Goal: Task Accomplishment & Management: Manage account settings

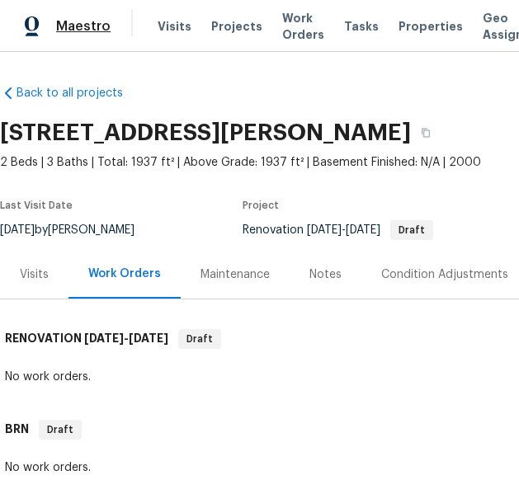
click at [71, 26] on span "Maestro" at bounding box center [83, 26] width 54 height 17
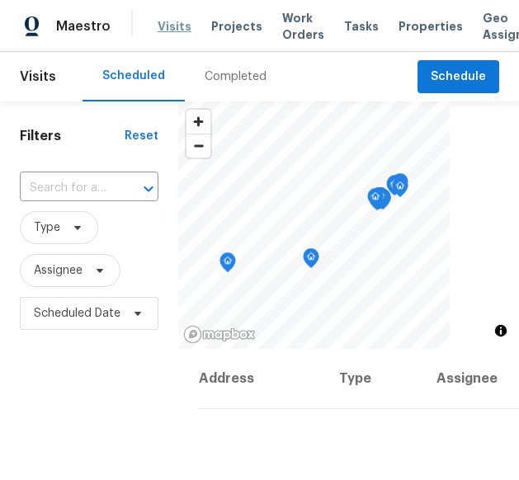
click at [182, 21] on span "Visits" at bounding box center [175, 26] width 34 height 17
click at [215, 81] on div "Completed" at bounding box center [236, 77] width 62 height 17
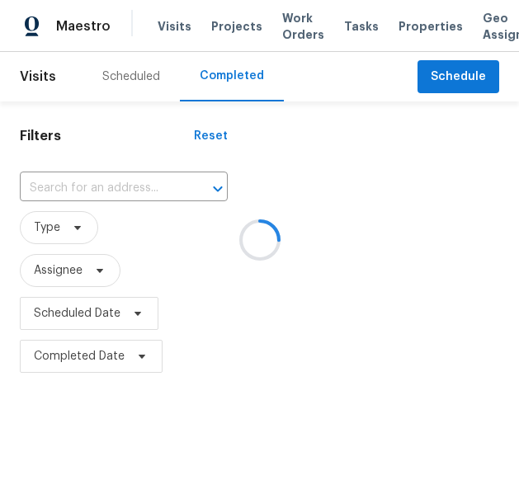
click at [71, 229] on div at bounding box center [259, 240] width 519 height 480
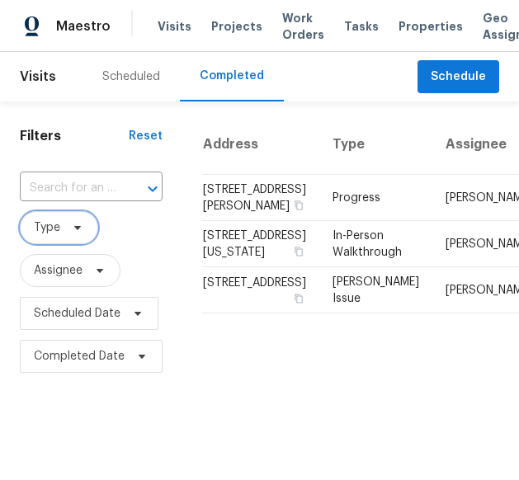
click at [71, 229] on icon at bounding box center [77, 227] width 13 height 13
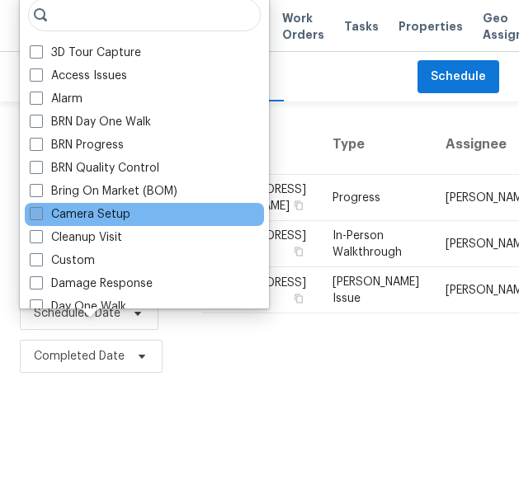
click at [31, 212] on span at bounding box center [36, 213] width 13 height 13
click at [31, 212] on input "Camera Setup" at bounding box center [35, 211] width 11 height 11
checkbox input "true"
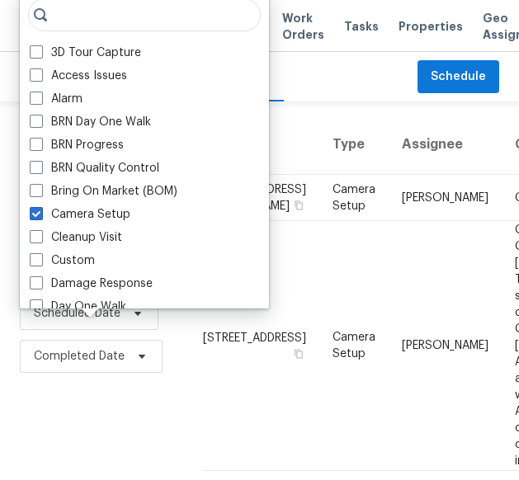
click at [340, 98] on div "Scheduled Completed" at bounding box center [250, 77] width 335 height 50
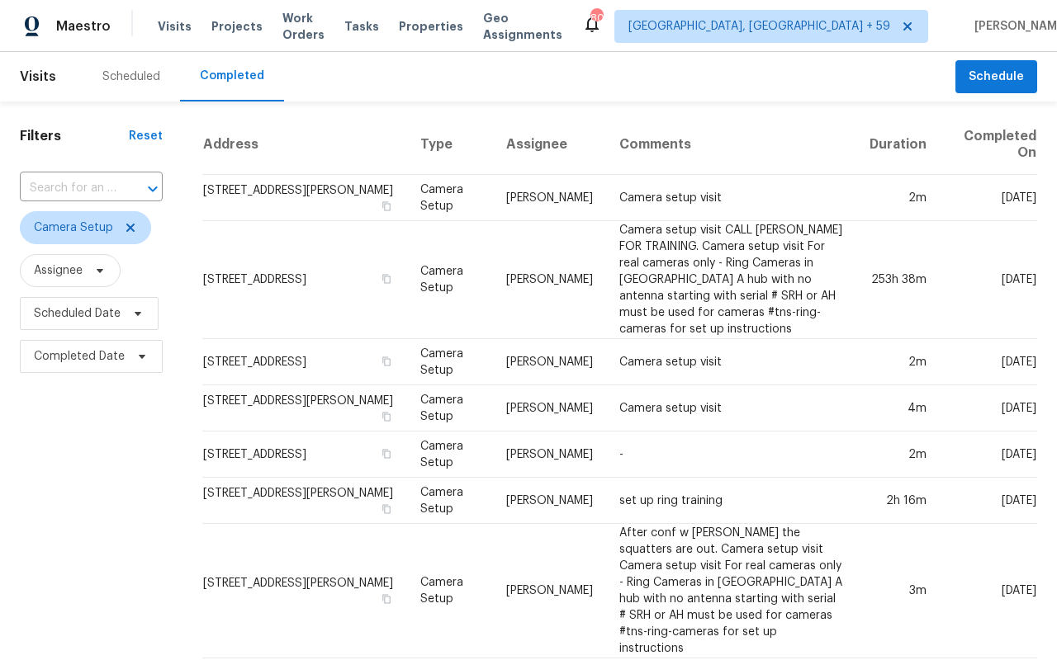
click at [59, 36] on div "Maestro" at bounding box center [55, 26] width 111 height 33
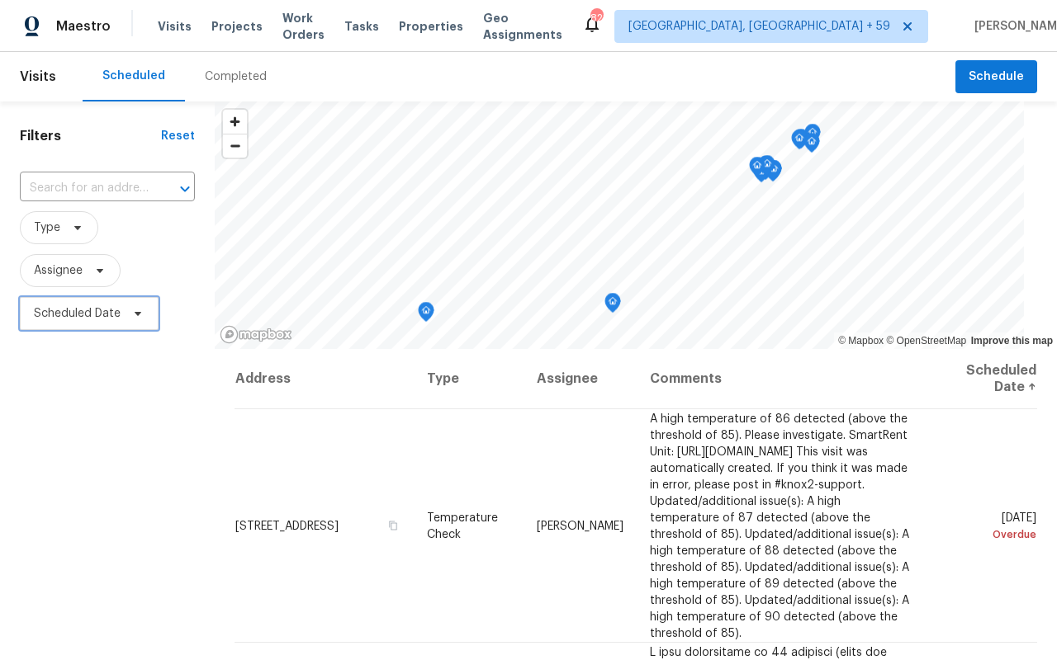
click at [92, 325] on span "Scheduled Date" at bounding box center [89, 313] width 139 height 33
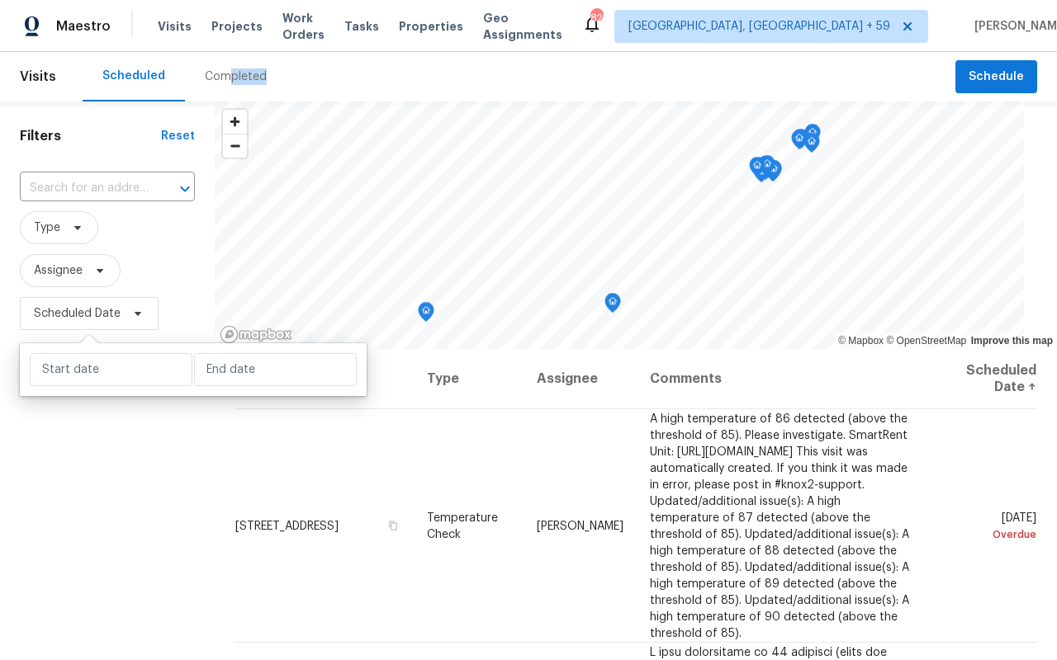
click at [220, 85] on div "Completed" at bounding box center [236, 77] width 102 height 50
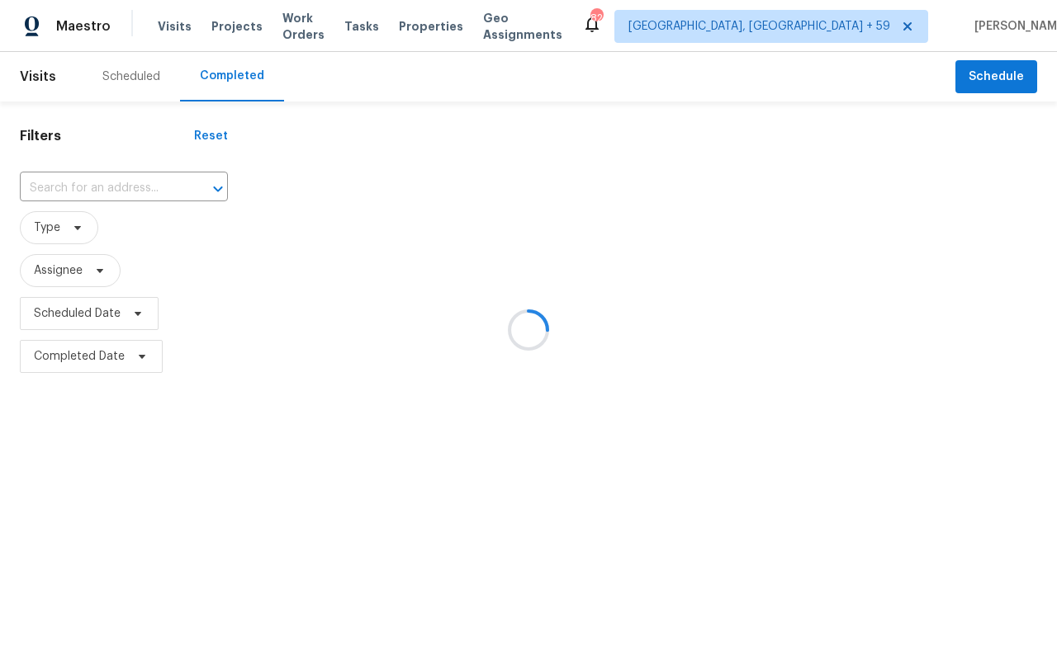
click at [63, 226] on div at bounding box center [528, 330] width 1057 height 660
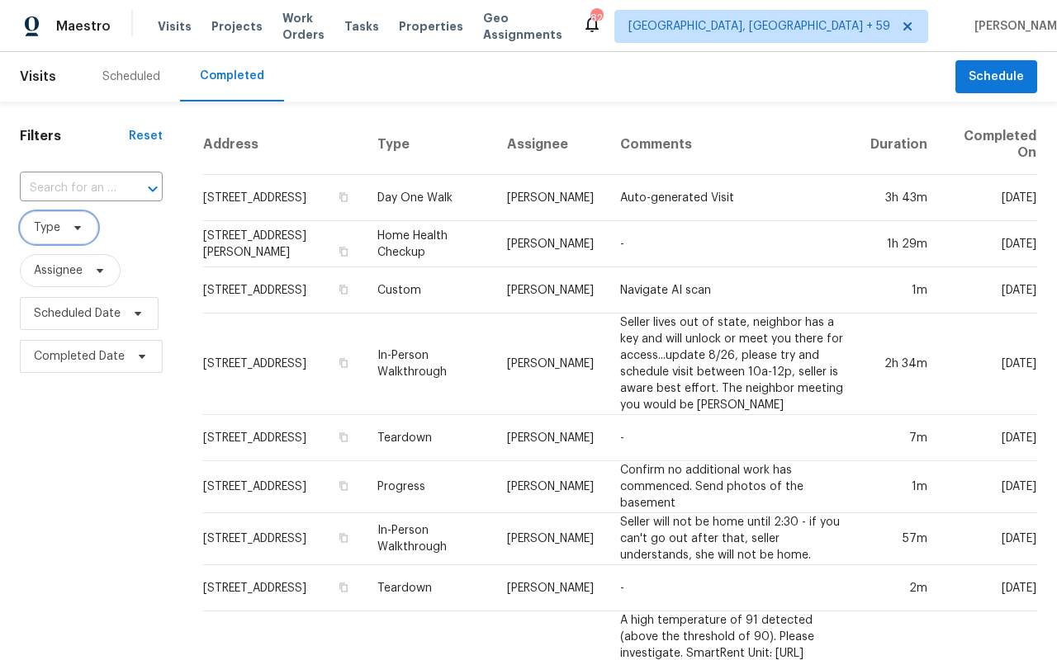
click at [63, 226] on span "Type" at bounding box center [59, 227] width 78 height 33
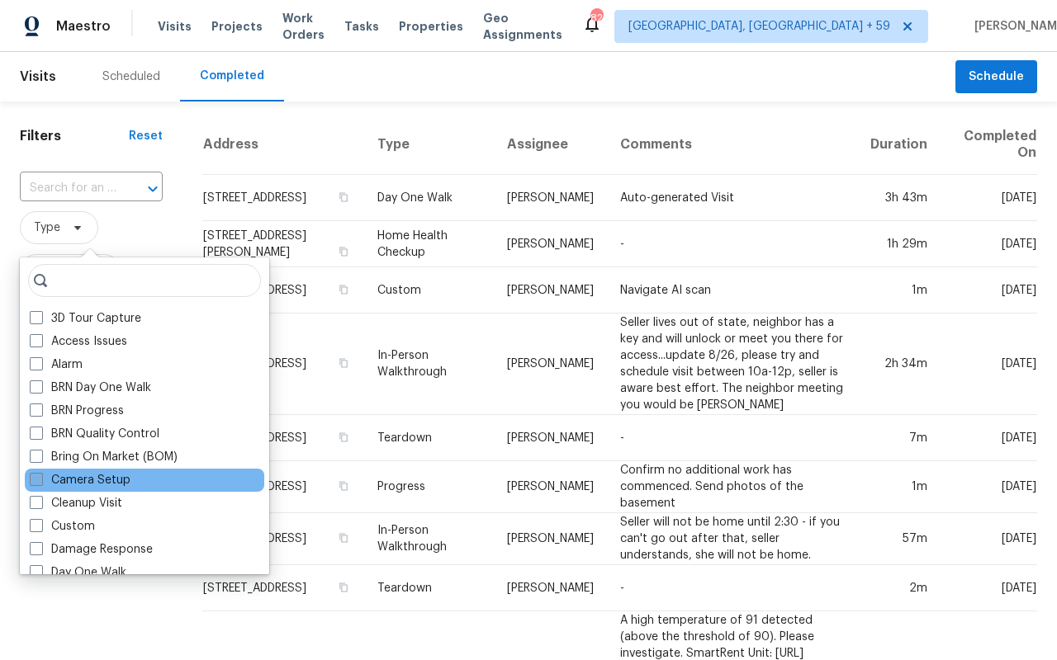
click at [78, 477] on label "Camera Setup" at bounding box center [80, 480] width 101 height 17
click at [40, 477] on input "Camera Setup" at bounding box center [35, 477] width 11 height 11
checkbox input "true"
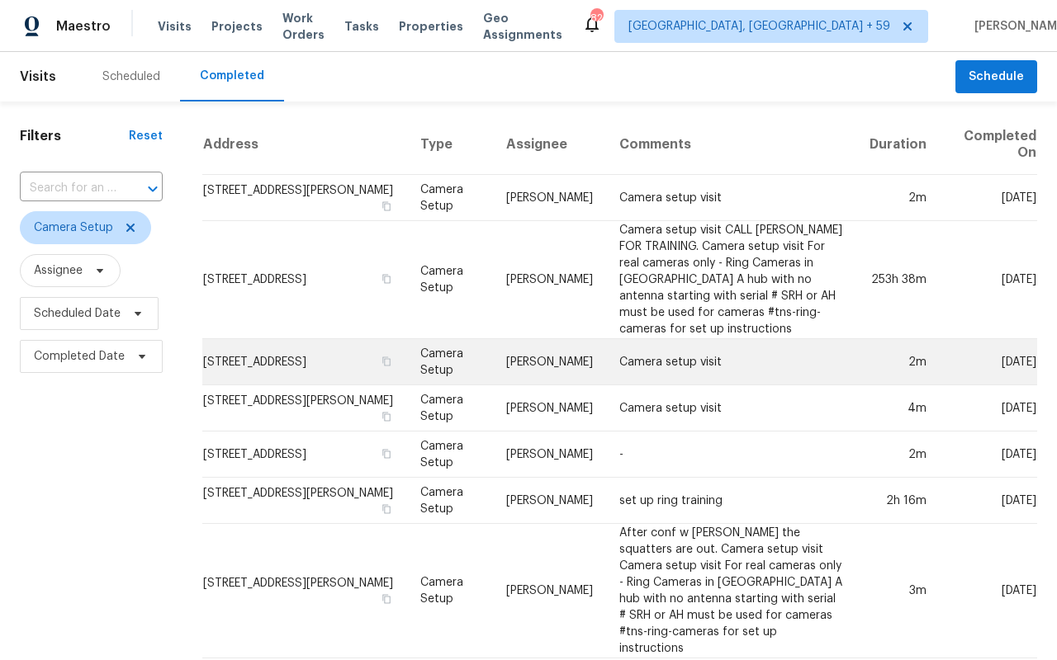
scroll to position [17, 0]
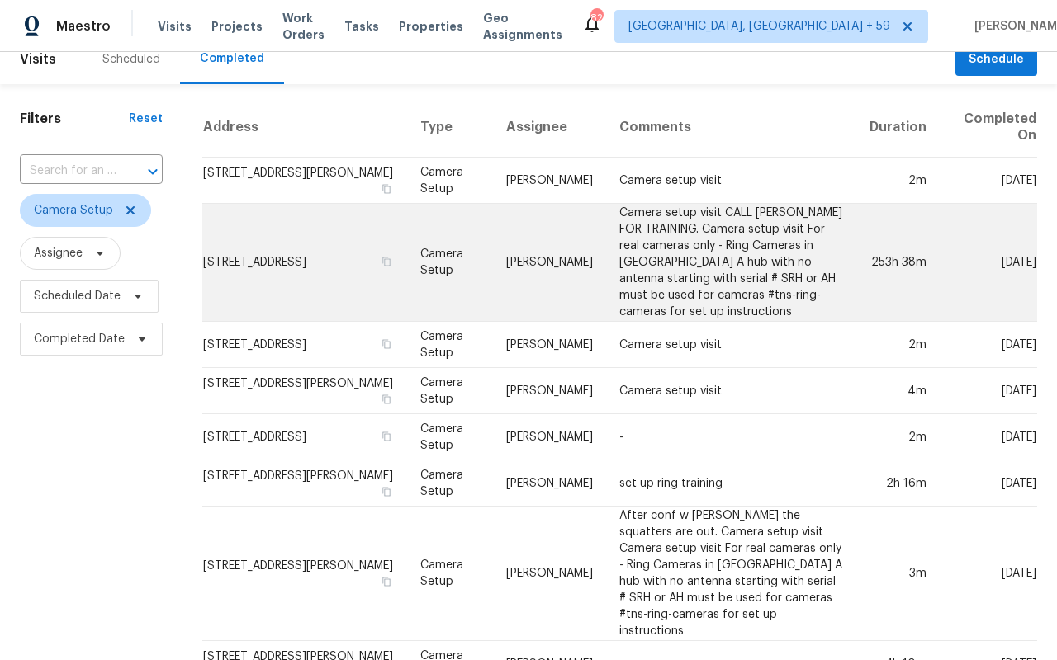
click at [310, 283] on td "20612 Kingsville St, Harper Woods, MI 48225" at bounding box center [304, 263] width 205 height 118
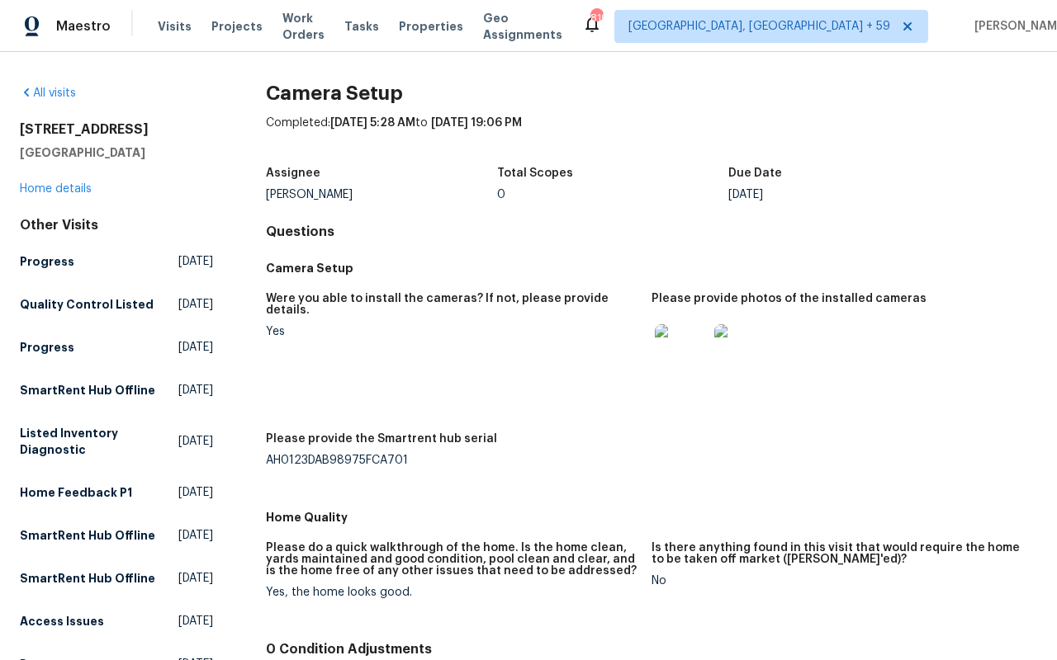
drag, startPoint x: 161, startPoint y: 160, endPoint x: 0, endPoint y: 133, distance: 163.3
click at [0, 133] on div "All visits 20612 Kingsville St Harper Woods, MI 48225 Home details Other Visits…" at bounding box center [528, 356] width 1057 height 608
copy div "20612 Kingsville St Harper Woods, MI 48225"
click at [253, 192] on div "All visits 20612 Kingsville St Harper Woods, MI 48225 Home details Other Visits…" at bounding box center [528, 625] width 1017 height 1080
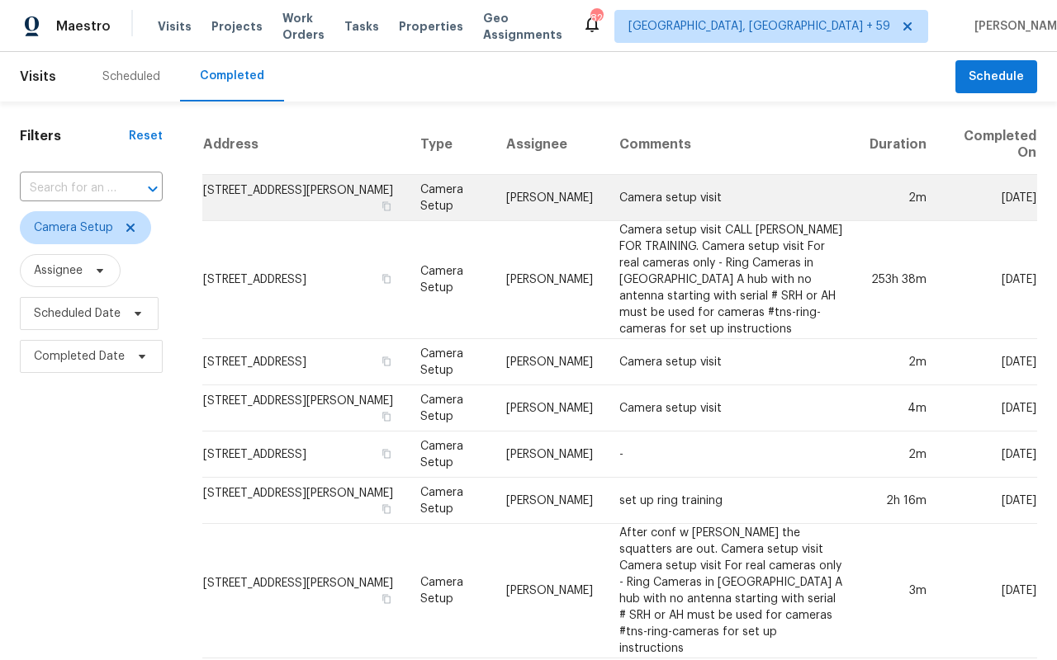
click at [300, 194] on td "[STREET_ADDRESS][PERSON_NAME]" at bounding box center [304, 198] width 205 height 46
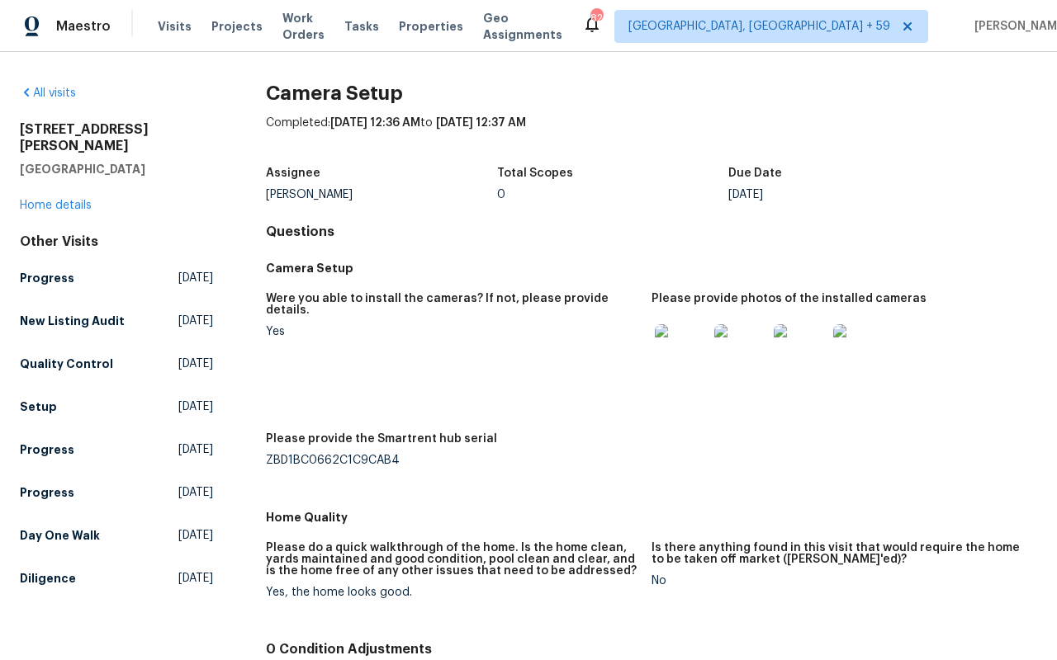
click at [678, 354] on img at bounding box center [681, 350] width 53 height 53
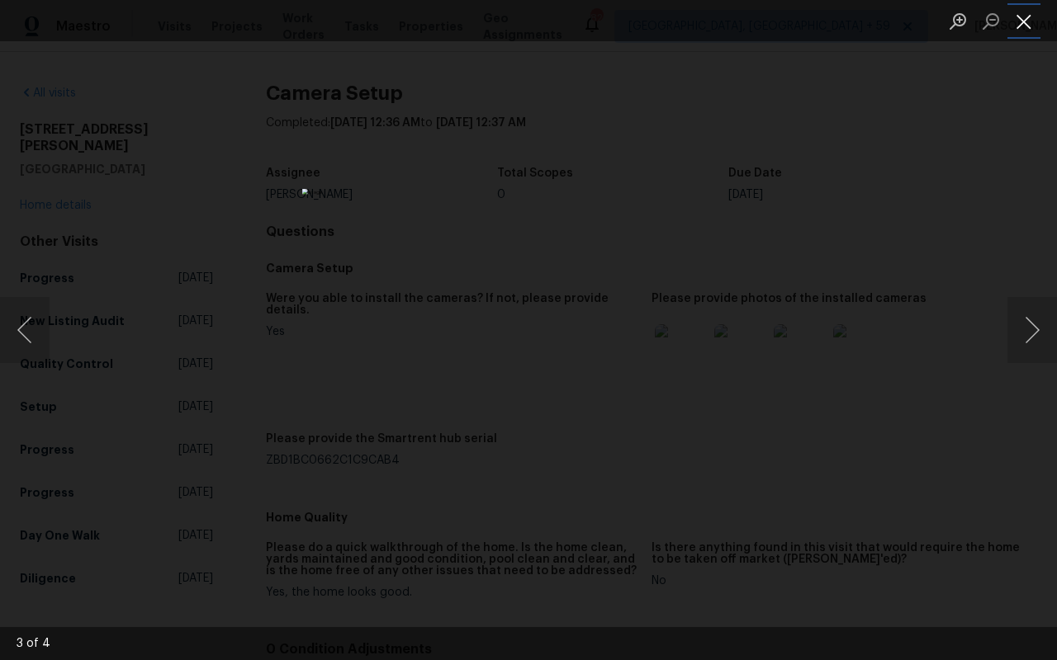
click at [1026, 23] on button "Close lightbox" at bounding box center [1023, 21] width 33 height 29
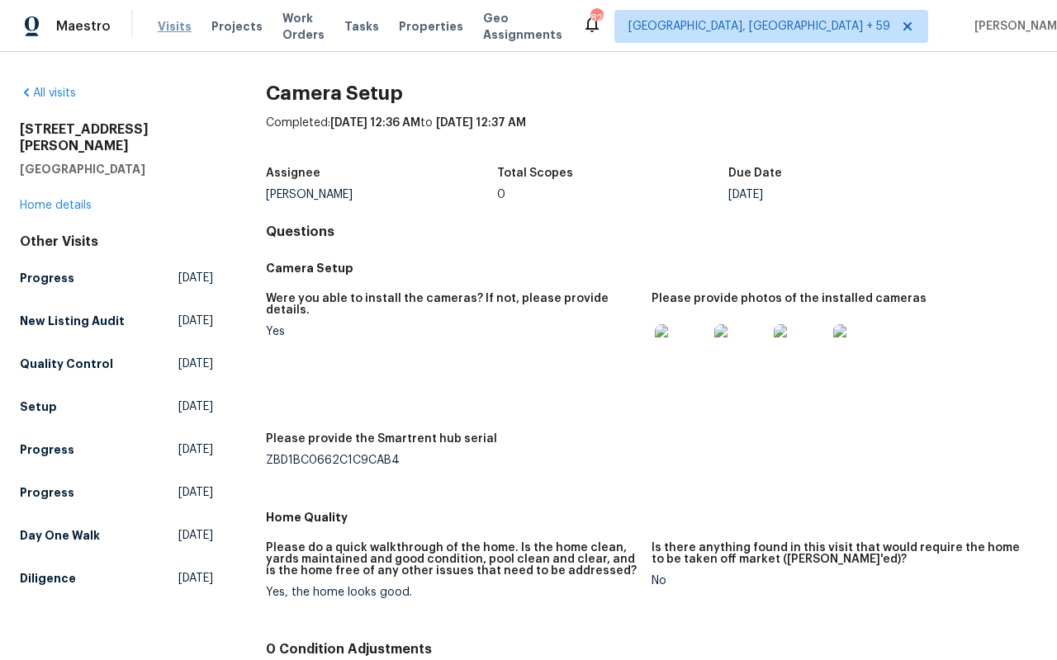
click at [167, 25] on span "Visits" at bounding box center [175, 26] width 34 height 17
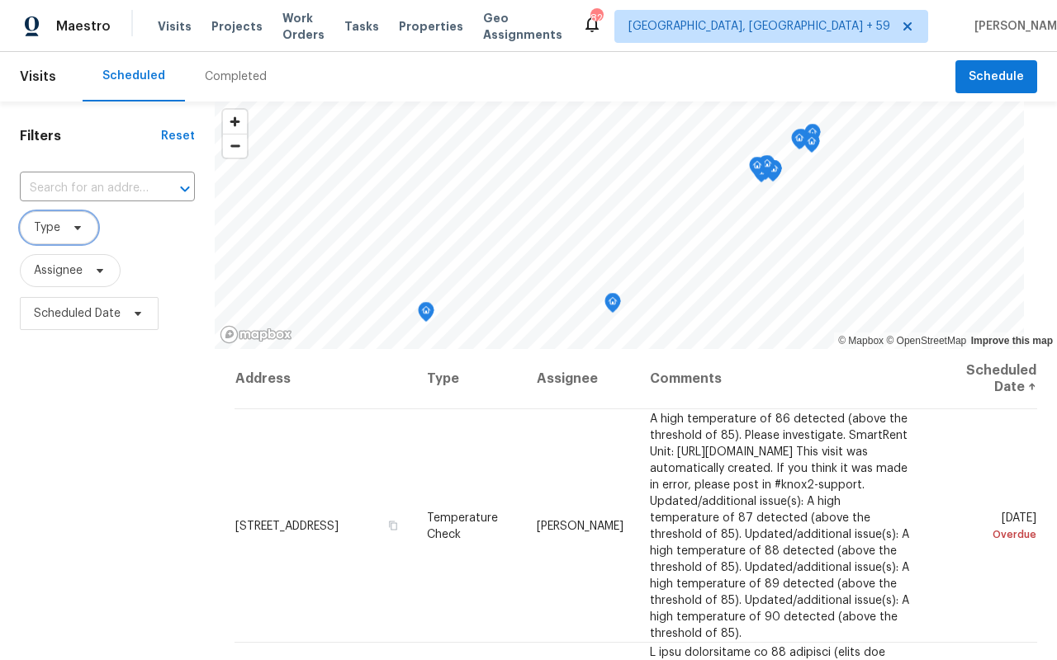
click at [67, 228] on span at bounding box center [75, 227] width 18 height 13
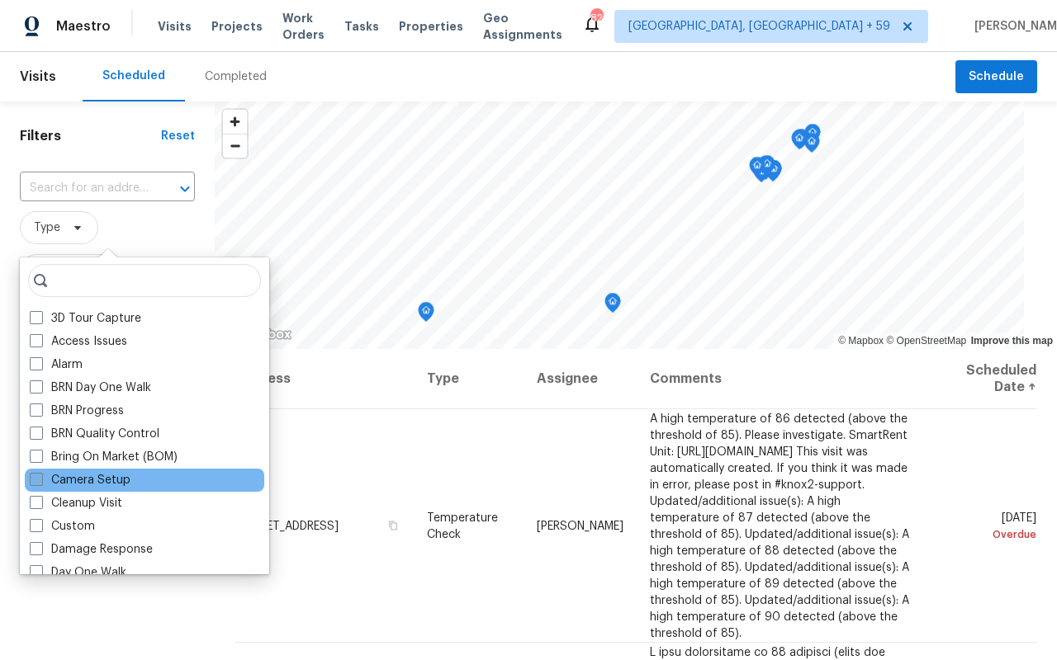
click at [83, 472] on label "Camera Setup" at bounding box center [80, 480] width 101 height 17
click at [40, 472] on input "Camera Setup" at bounding box center [35, 477] width 11 height 11
checkbox input "true"
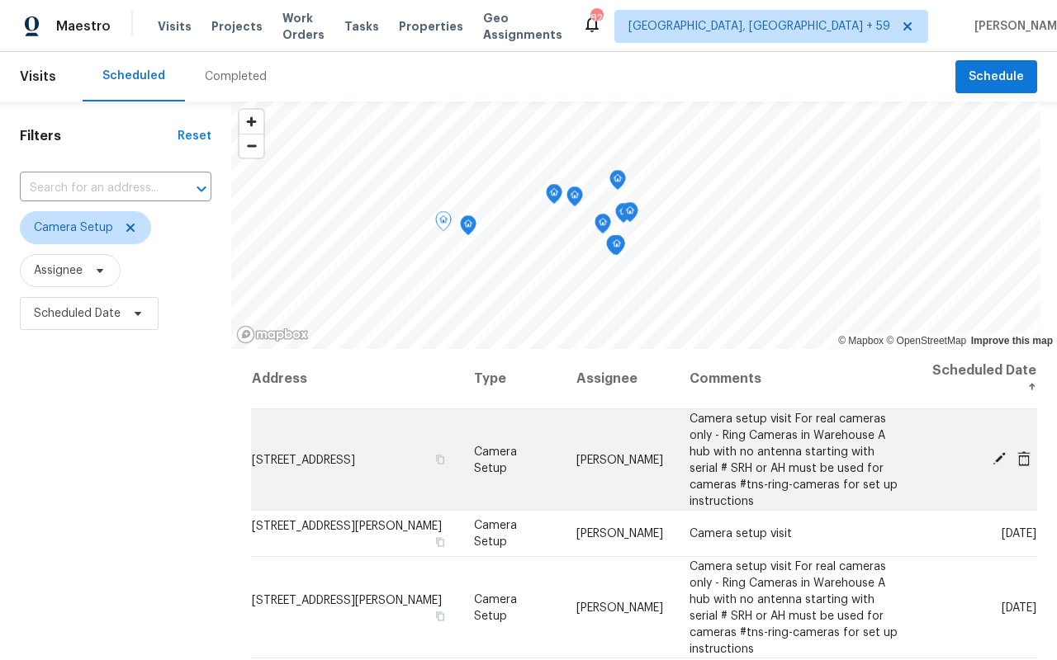
click at [1001, 458] on icon at bounding box center [998, 458] width 13 height 13
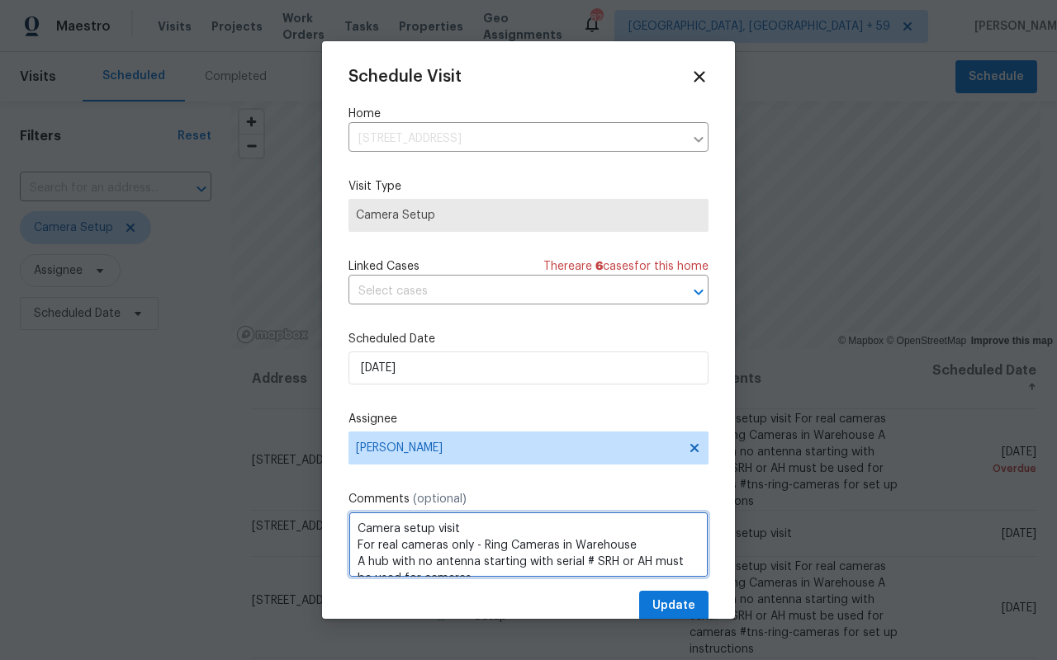
drag, startPoint x: 584, startPoint y: 565, endPoint x: 308, endPoint y: 483, distance: 288.6
click at [308, 484] on div "Schedule Visit Home 13058 Princeton Dr, Victorville, CA 92392 ​ Visit Type Came…" at bounding box center [528, 330] width 1057 height 660
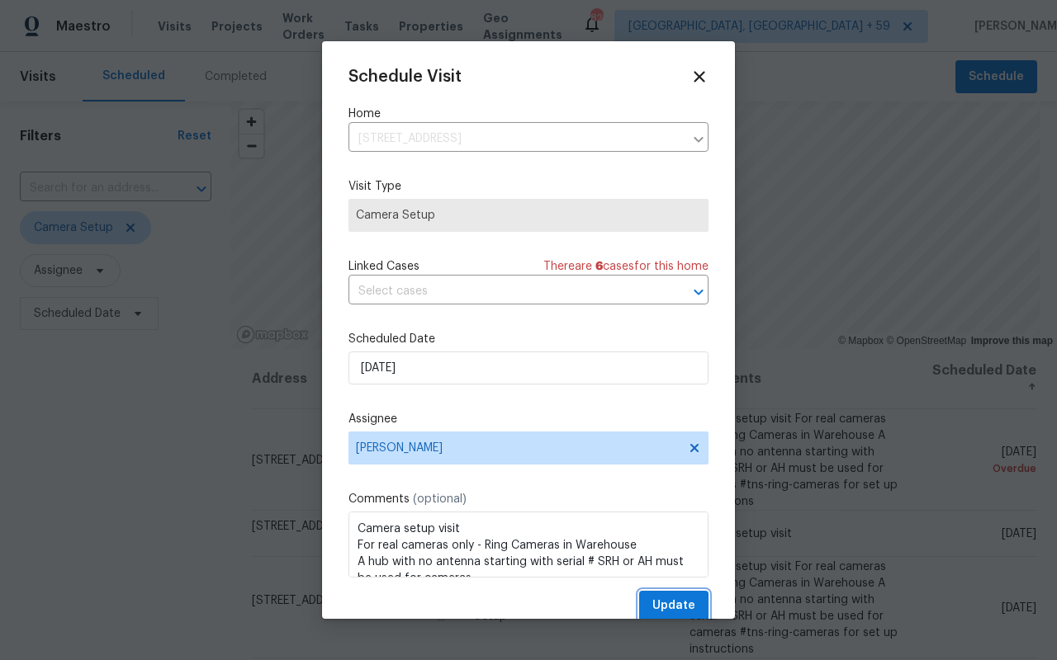
click at [669, 603] on span "Update" at bounding box center [673, 606] width 43 height 21
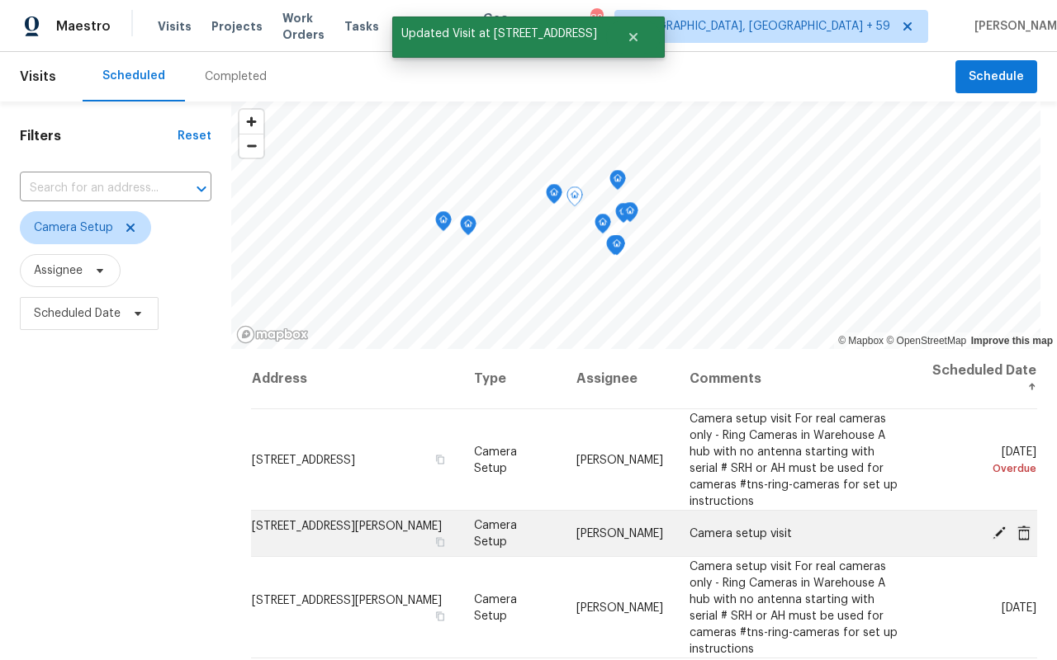
click at [1004, 532] on icon at bounding box center [998, 532] width 15 height 15
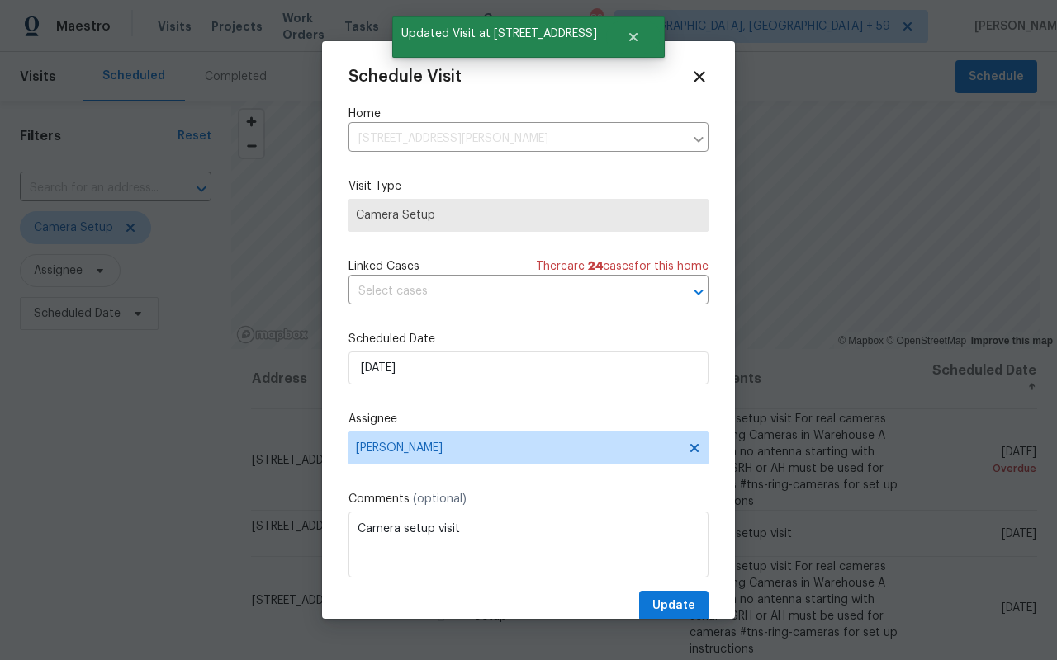
click at [499, 509] on div "Comments (optional) Camera setup visit" at bounding box center [528, 534] width 360 height 87
click at [499, 535] on textarea "Camera setup visit" at bounding box center [528, 545] width 360 height 66
paste textarea "For real cameras only - Ring Cameras in Warehouse A hub with no antenna startin…"
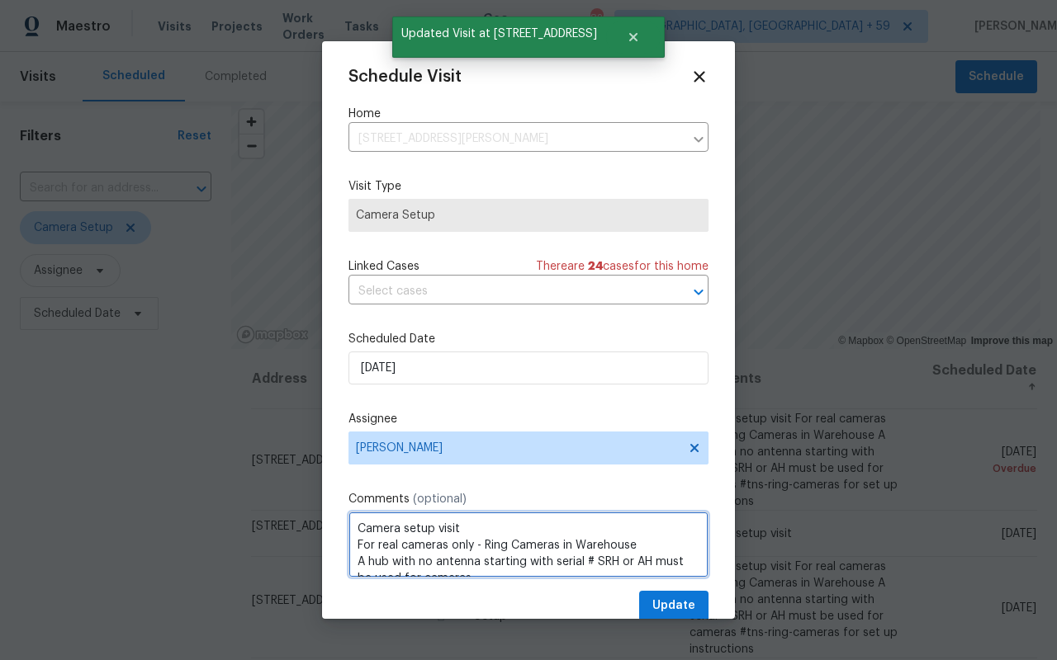
scroll to position [40, 0]
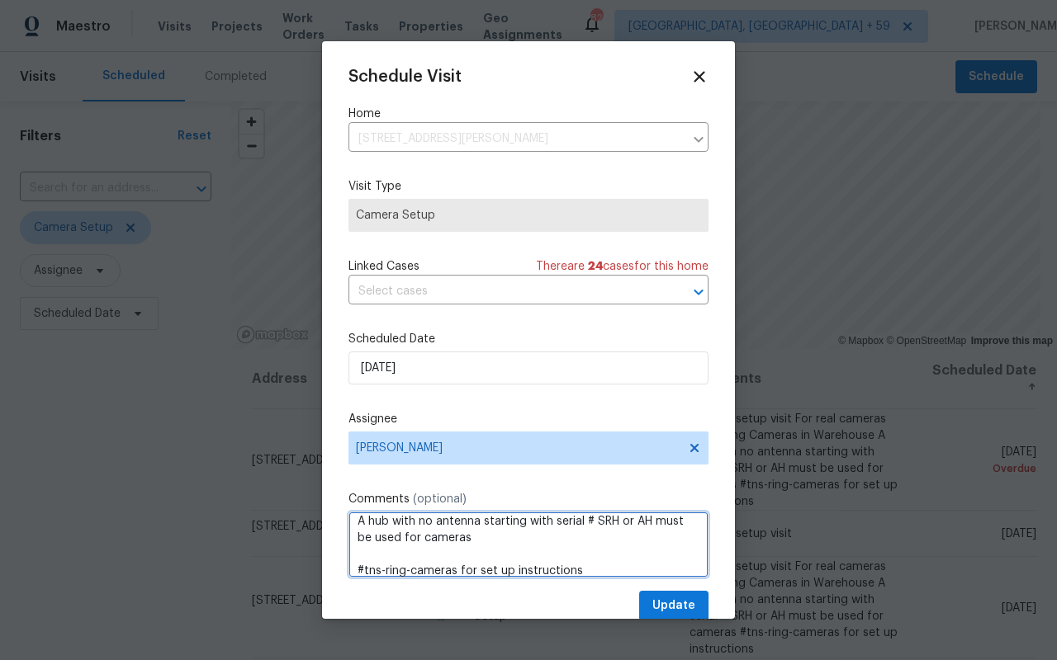
type textarea "Camera setup visit For real cameras only - Ring Cameras in Warehouse A hub with…"
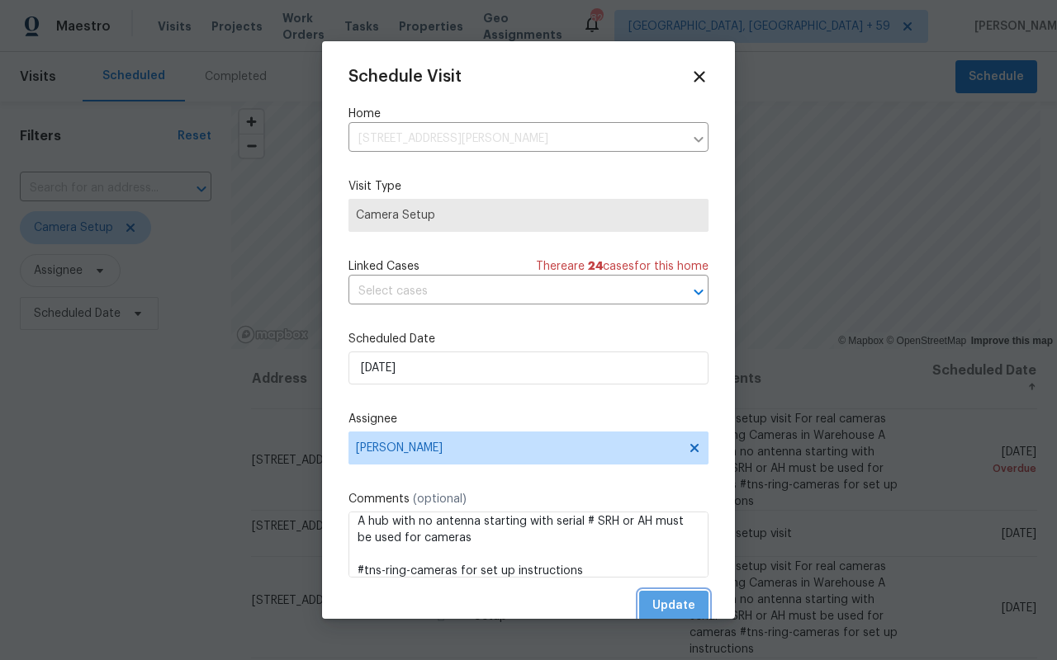
click at [671, 605] on span "Update" at bounding box center [673, 606] width 43 height 21
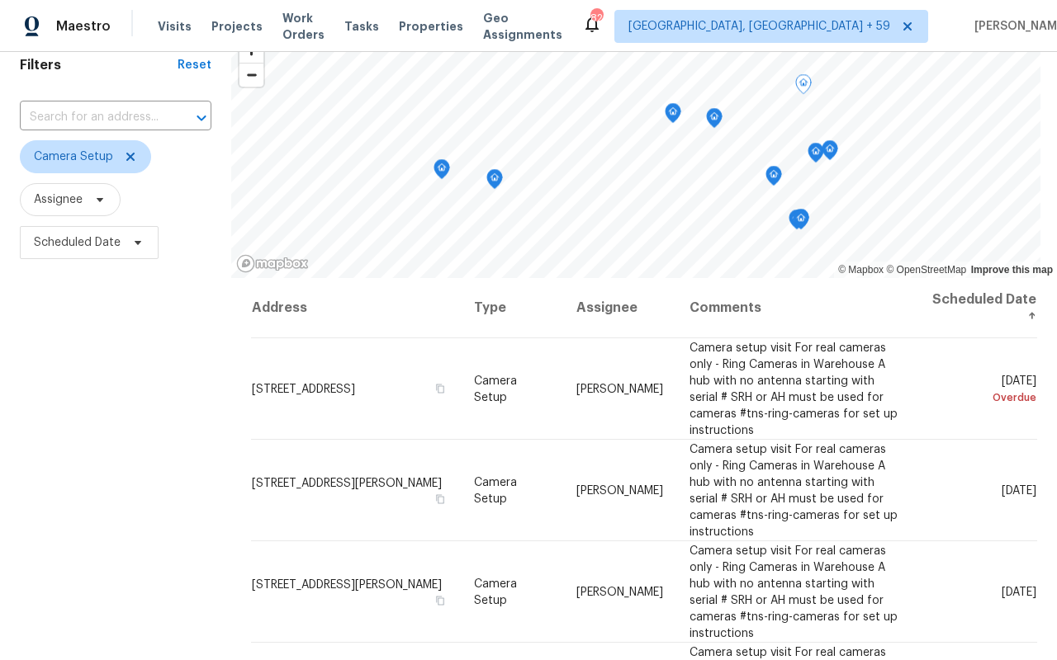
scroll to position [0, 0]
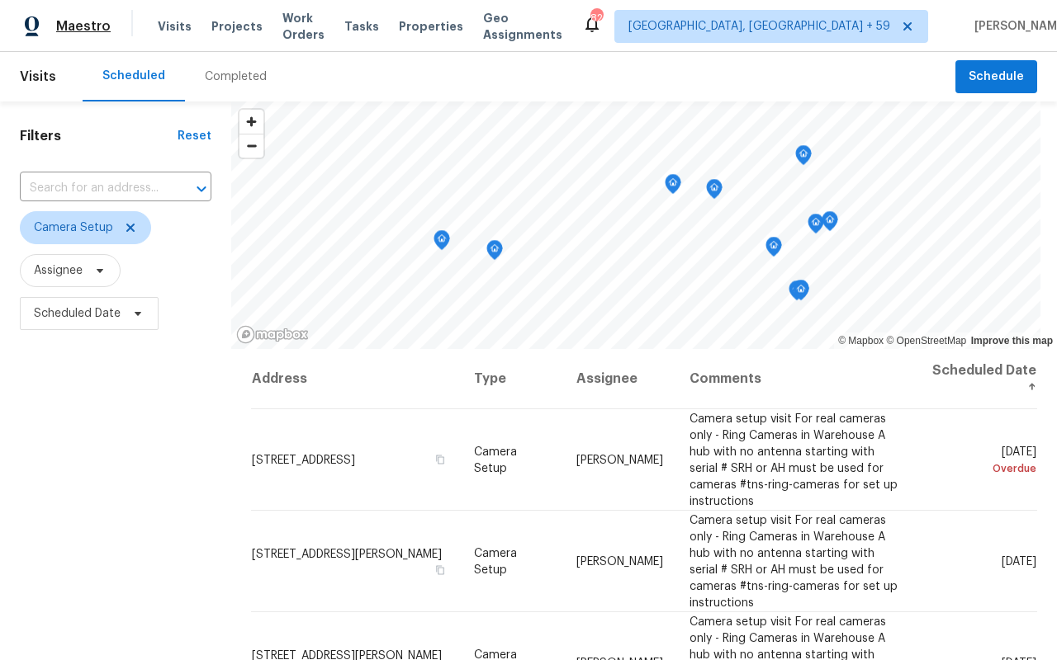
click at [56, 26] on span "Maestro" at bounding box center [83, 26] width 54 height 17
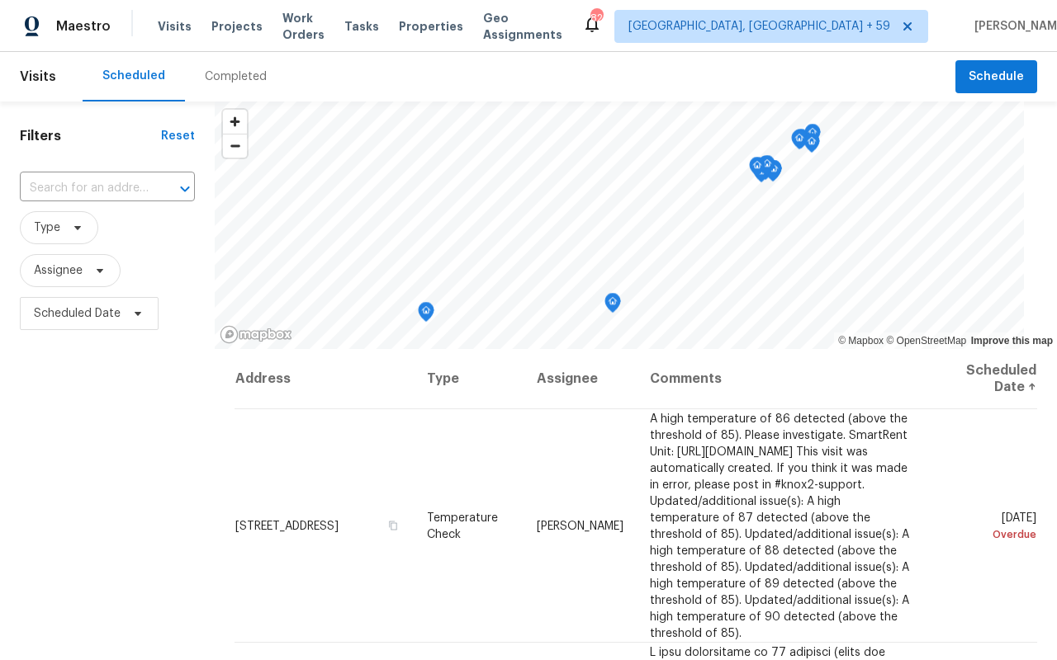
click at [224, 87] on div "Completed" at bounding box center [236, 77] width 102 height 50
